Goal: Transaction & Acquisition: Purchase product/service

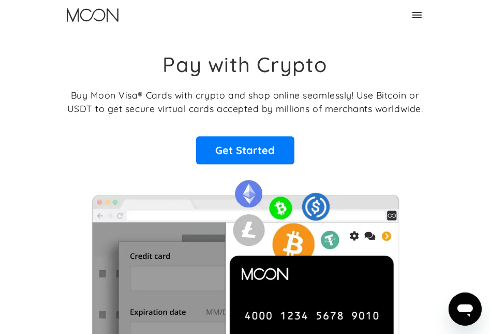
click at [424, 12] on icon at bounding box center [417, 15] width 12 height 12
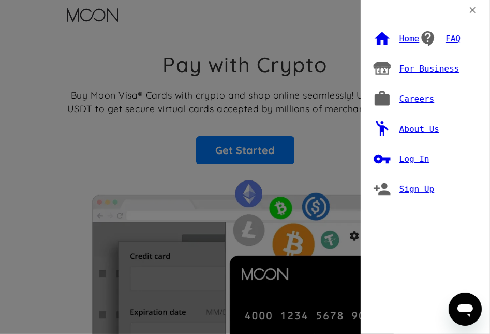
click at [414, 153] on div "Log In" at bounding box center [401, 159] width 56 height 26
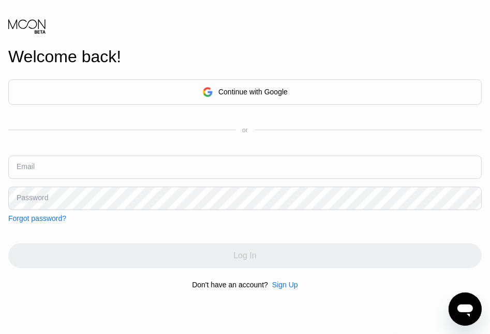
drag, startPoint x: 131, startPoint y: 184, endPoint x: 128, endPoint y: 176, distance: 9.0
click at [129, 180] on div "Email" at bounding box center [245, 170] width 474 height 31
click at [128, 176] on input "text" at bounding box center [245, 166] width 474 height 23
type input "[EMAIL_ADDRESS][DOMAIN_NAME]"
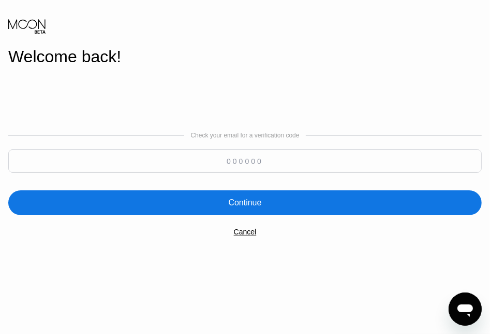
click at [248, 159] on input at bounding box center [245, 160] width 474 height 23
click at [184, 167] on input at bounding box center [245, 160] width 474 height 23
type input "452998"
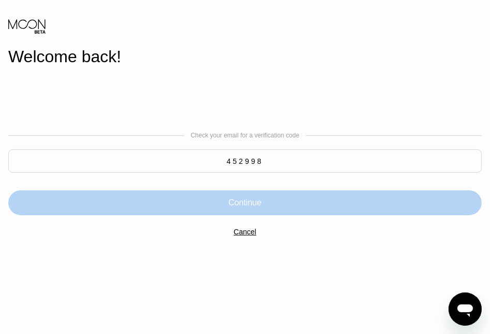
click at [203, 198] on div "Continue" at bounding box center [245, 202] width 474 height 25
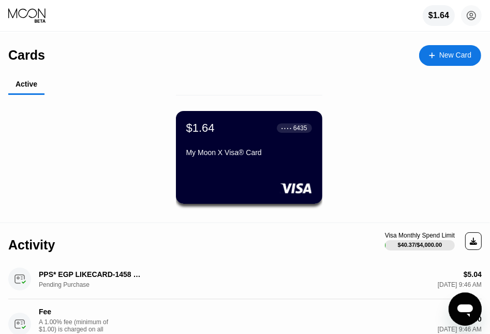
click at [267, 156] on div "My Moon X Visa® Card" at bounding box center [249, 152] width 126 height 8
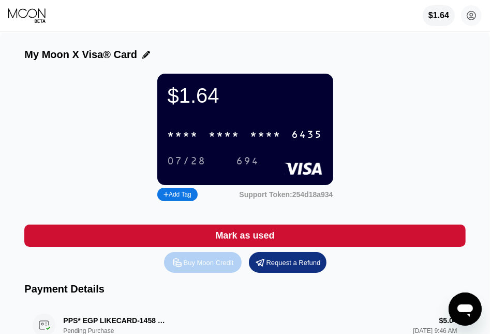
click at [194, 267] on div "Buy Moon Credit" at bounding box center [209, 262] width 50 height 9
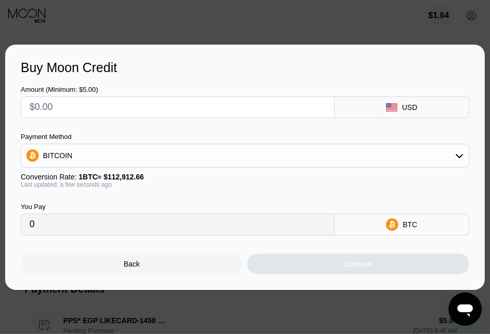
click at [132, 110] on input "text" at bounding box center [178, 107] width 297 height 21
type input "$1"
type input "0.00000886"
type input "$10"
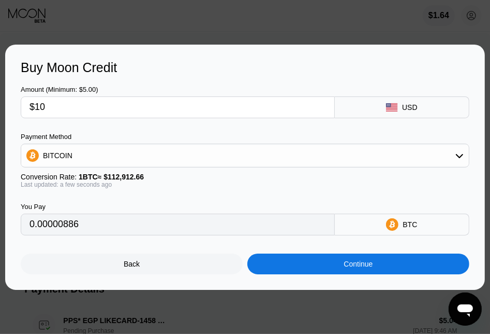
type input "0.00008857"
type input "$100"
type input "0.00088565"
type input "$100"
click at [383, 164] on div "BITCOIN" at bounding box center [245, 155] width 448 height 21
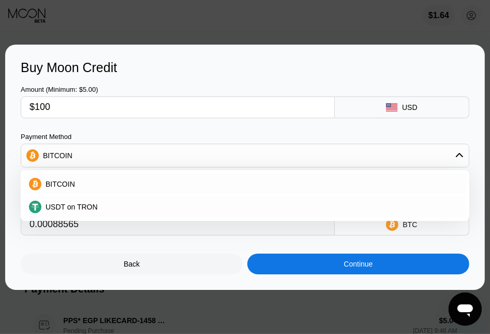
click at [172, 203] on div "USDT on TRON" at bounding box center [251, 207] width 420 height 8
type input "101.01"
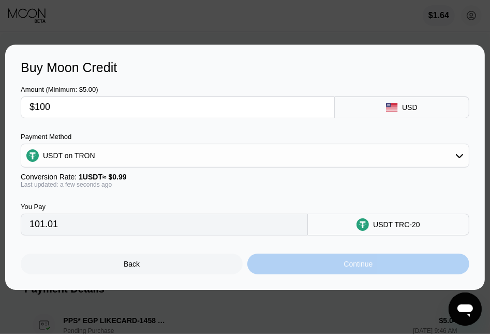
click at [349, 268] on div "Continue" at bounding box center [358, 263] width 29 height 8
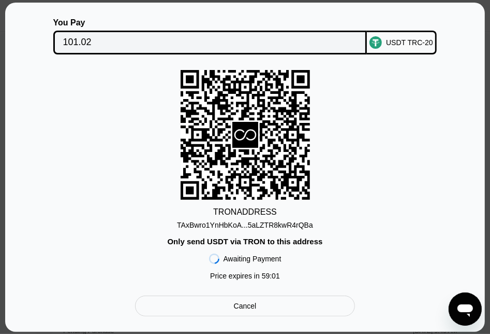
click at [277, 227] on div "TAxBwro1YnHbKoA...5aLZTR8kwR4rQBa" at bounding box center [245, 225] width 136 height 8
drag, startPoint x: 33, startPoint y: 241, endPoint x: 94, endPoint y: 154, distance: 106.3
click at [34, 240] on div "TRON ADDRESS TAxBwro1YnHbKoA...5aLZTR8kwR4rQBa Only send USDT via TRON to this …" at bounding box center [245, 177] width 449 height 215
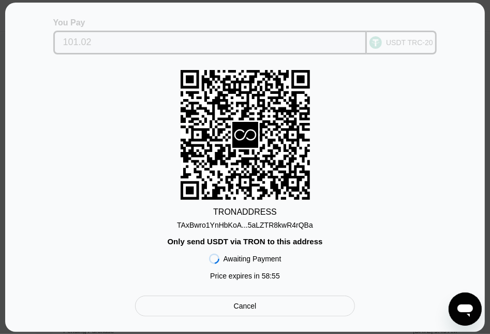
drag, startPoint x: 92, startPoint y: 35, endPoint x: 62, endPoint y: 34, distance: 30.0
click at [61, 34] on div "101.02" at bounding box center [210, 43] width 314 height 24
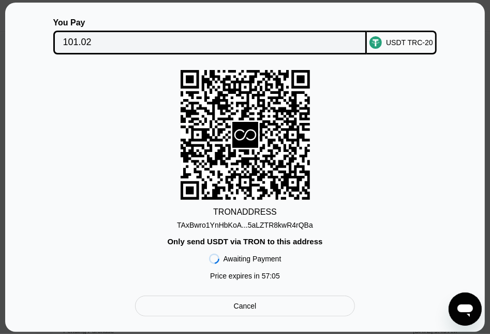
click at [32, 128] on div "TRON ADDRESS TAxBwro1YnHbKoA...5aLZTR8kwR4rQBa Only send USDT via TRON to this …" at bounding box center [245, 177] width 449 height 215
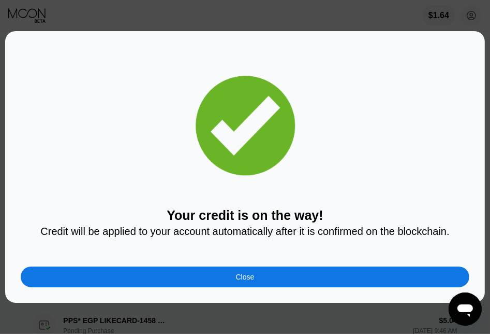
click at [211, 261] on div "Your credit is on the way! Credit will be applied to your account automatically…" at bounding box center [245, 167] width 449 height 240
click at [212, 283] on div "Close" at bounding box center [245, 276] width 449 height 21
